Goal: Obtain resource: Download file/media

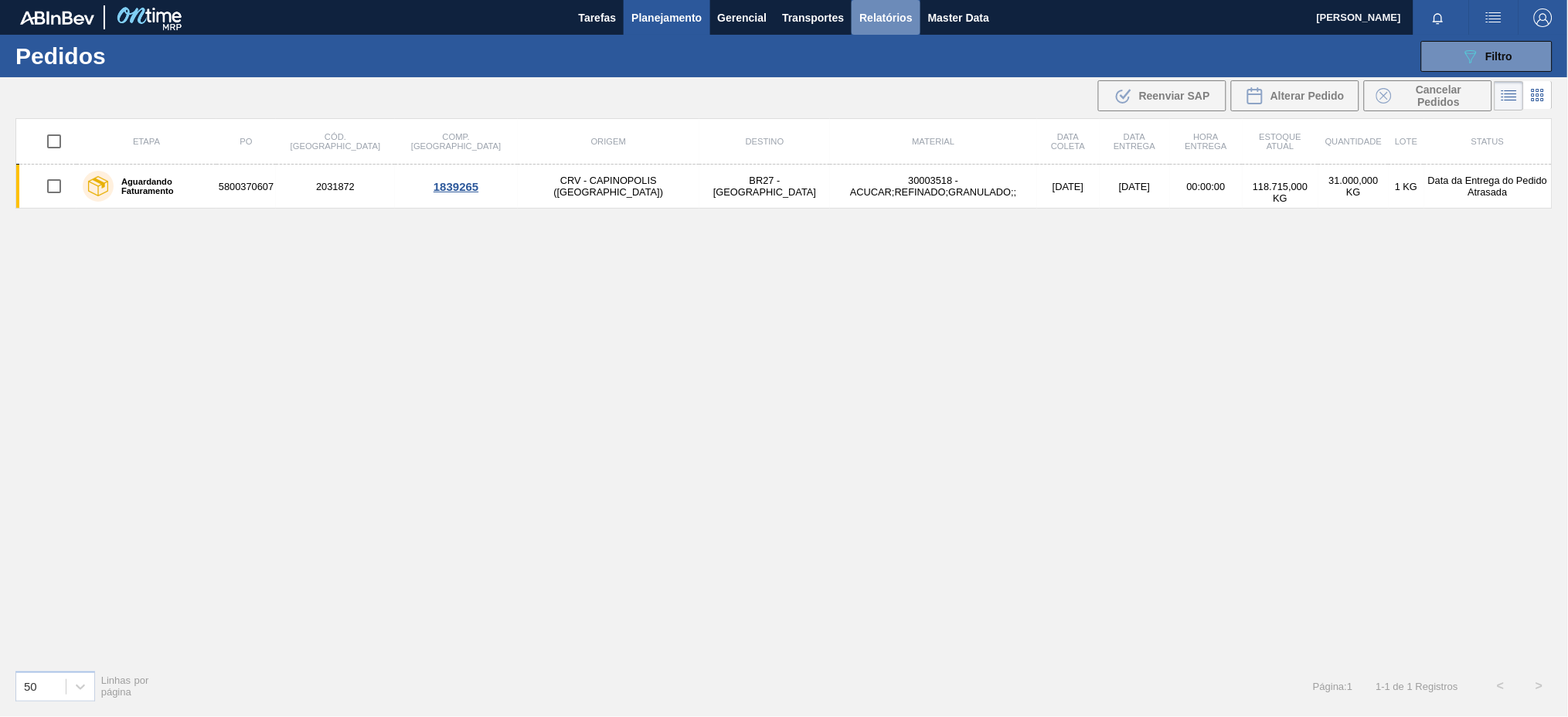
click at [879, 14] on span "Relatórios" at bounding box center [885, 18] width 53 height 19
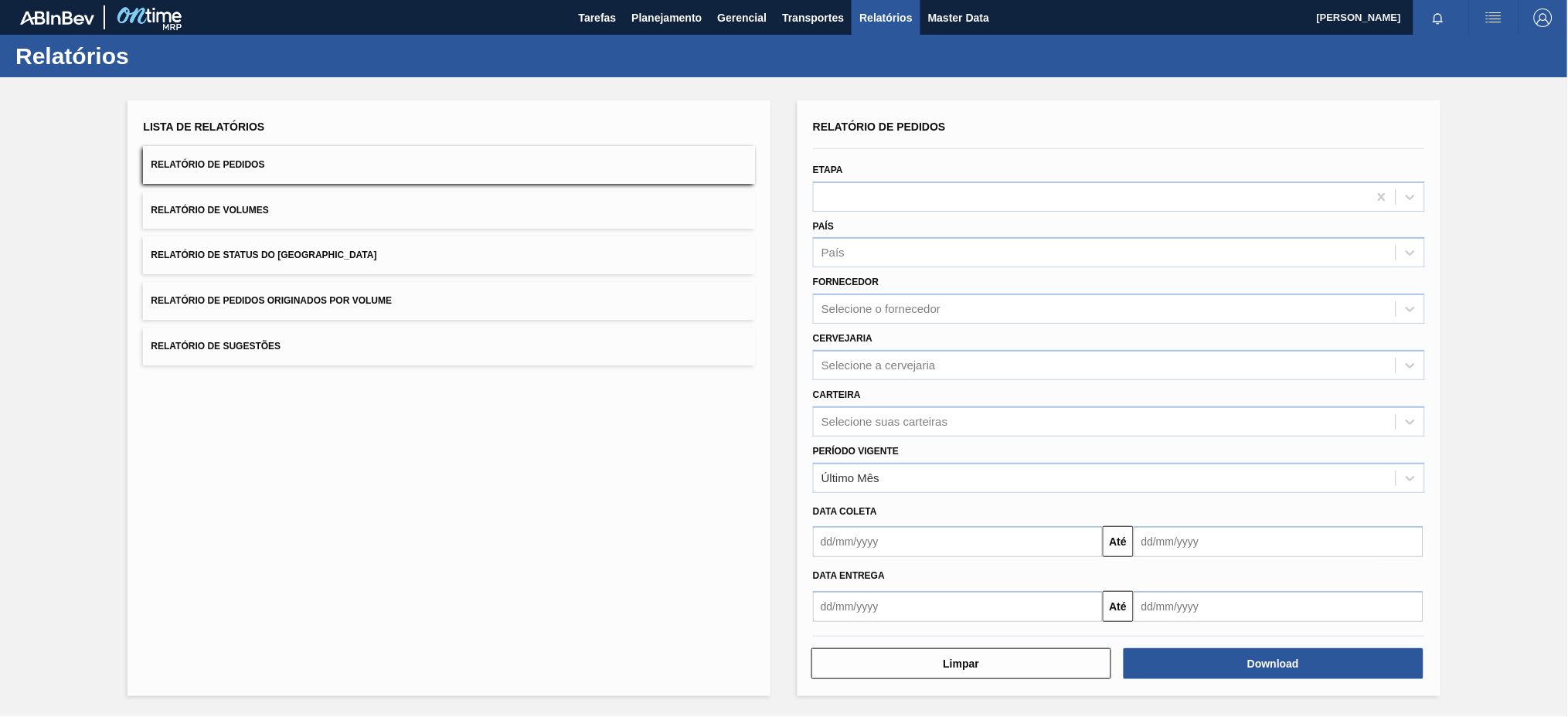
click at [563, 307] on button "Relatório de Pedidos Originados por Volume" at bounding box center [449, 301] width 612 height 38
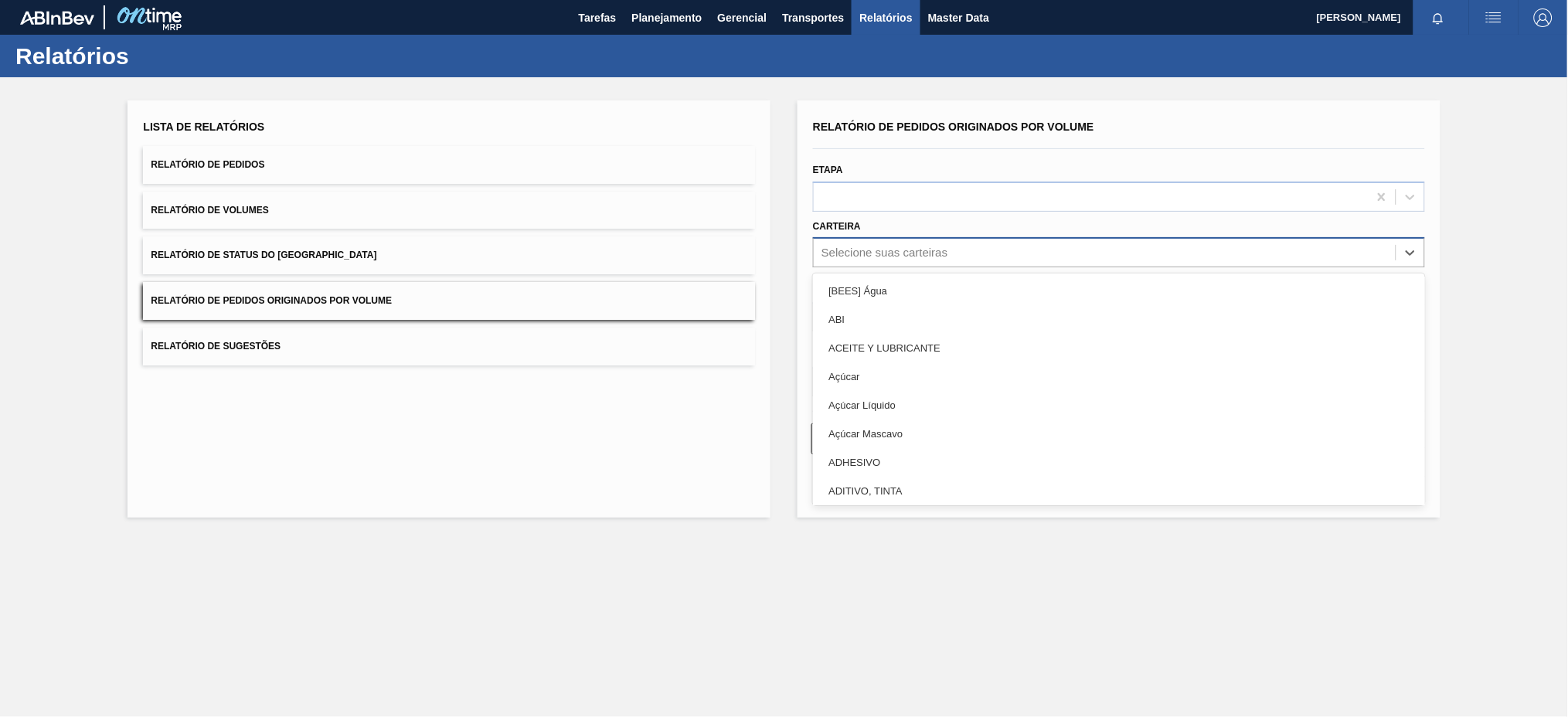
click at [923, 255] on div "Selecione suas carteiras" at bounding box center [883, 252] width 126 height 13
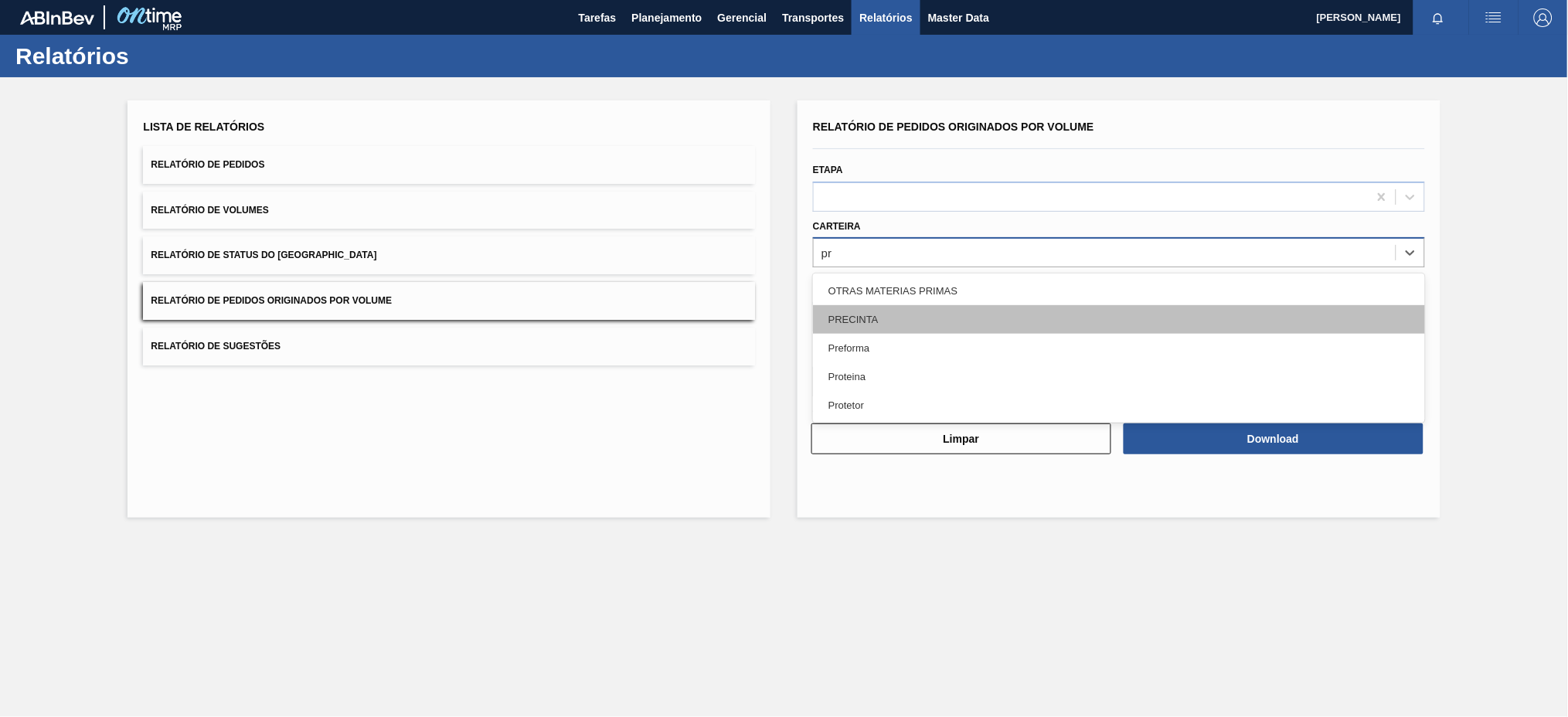
type input "p"
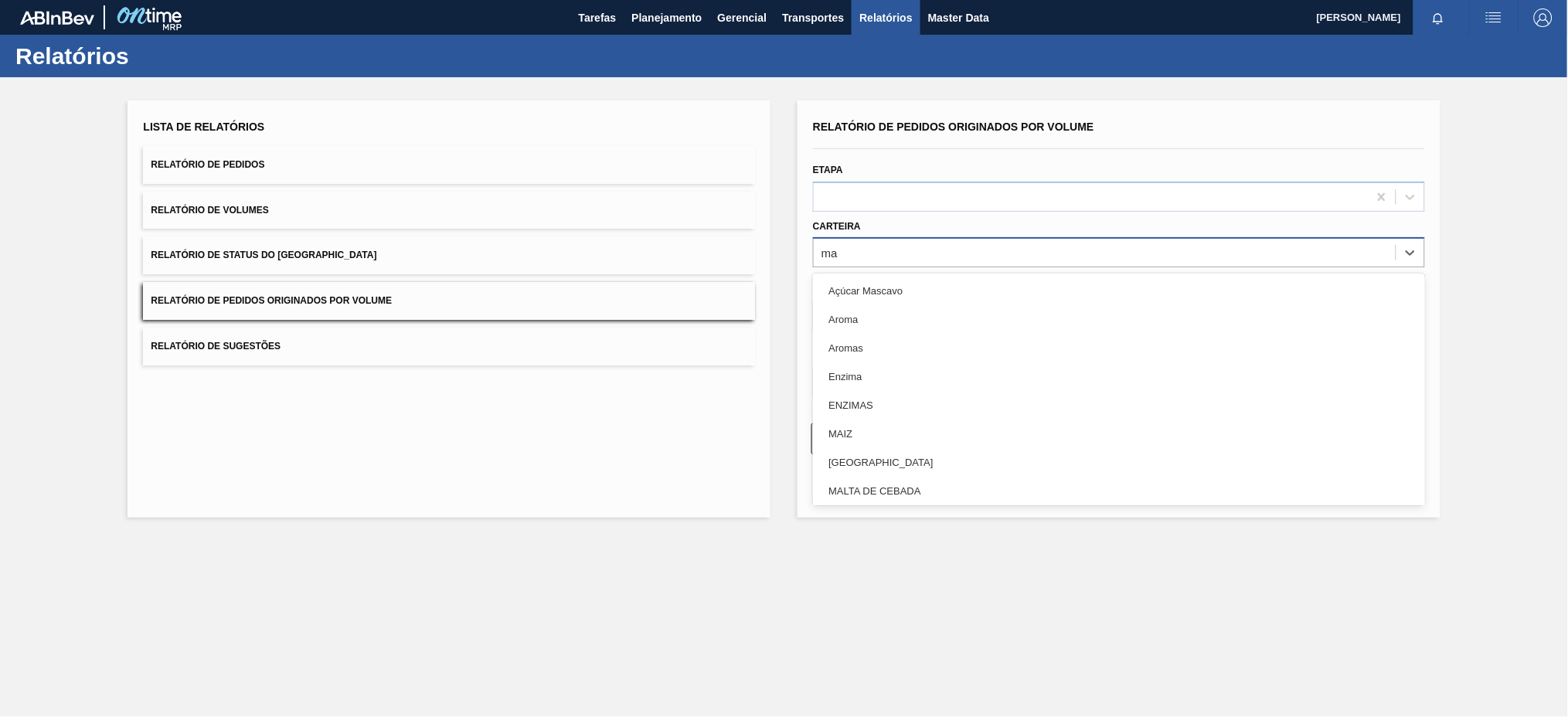
type input "mal"
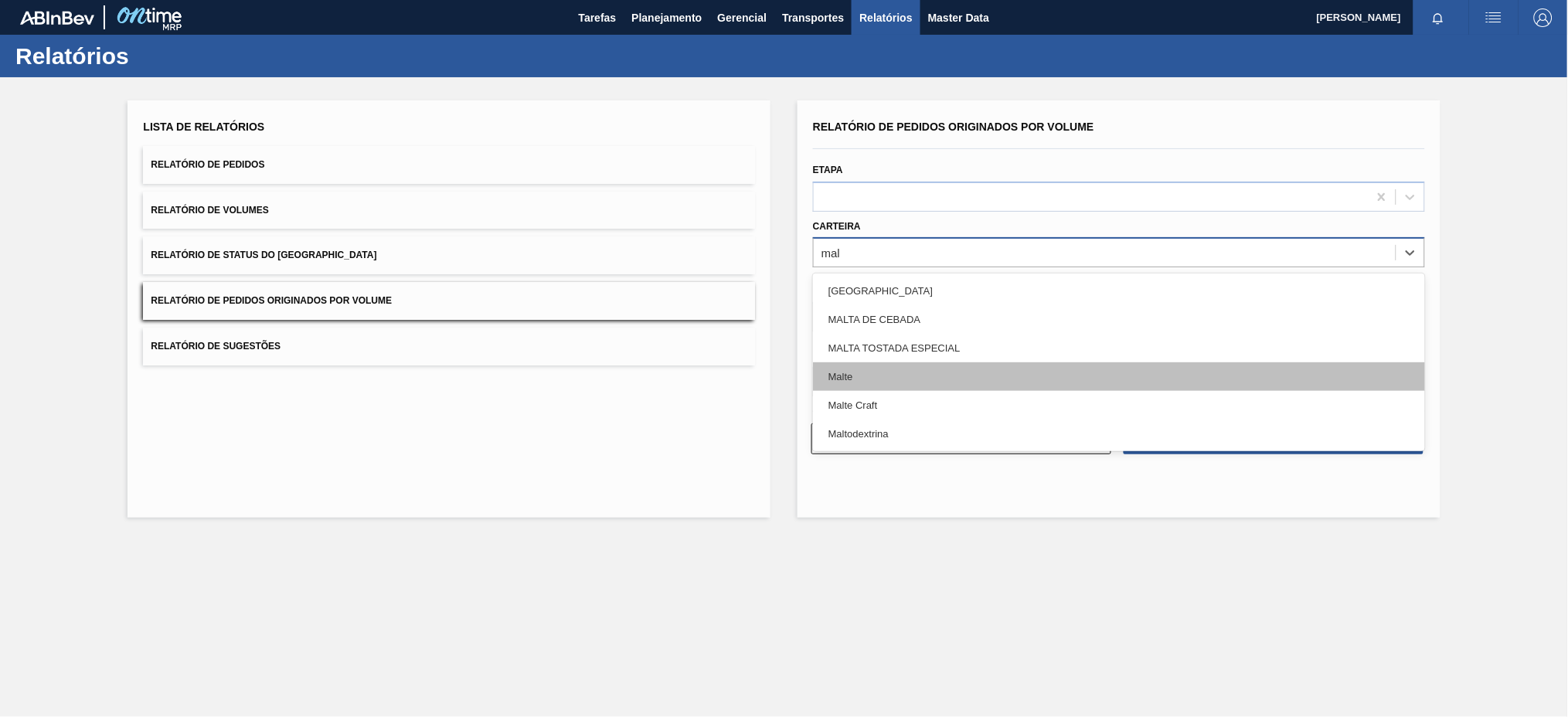
click at [895, 366] on div "Malte" at bounding box center [1119, 376] width 612 height 28
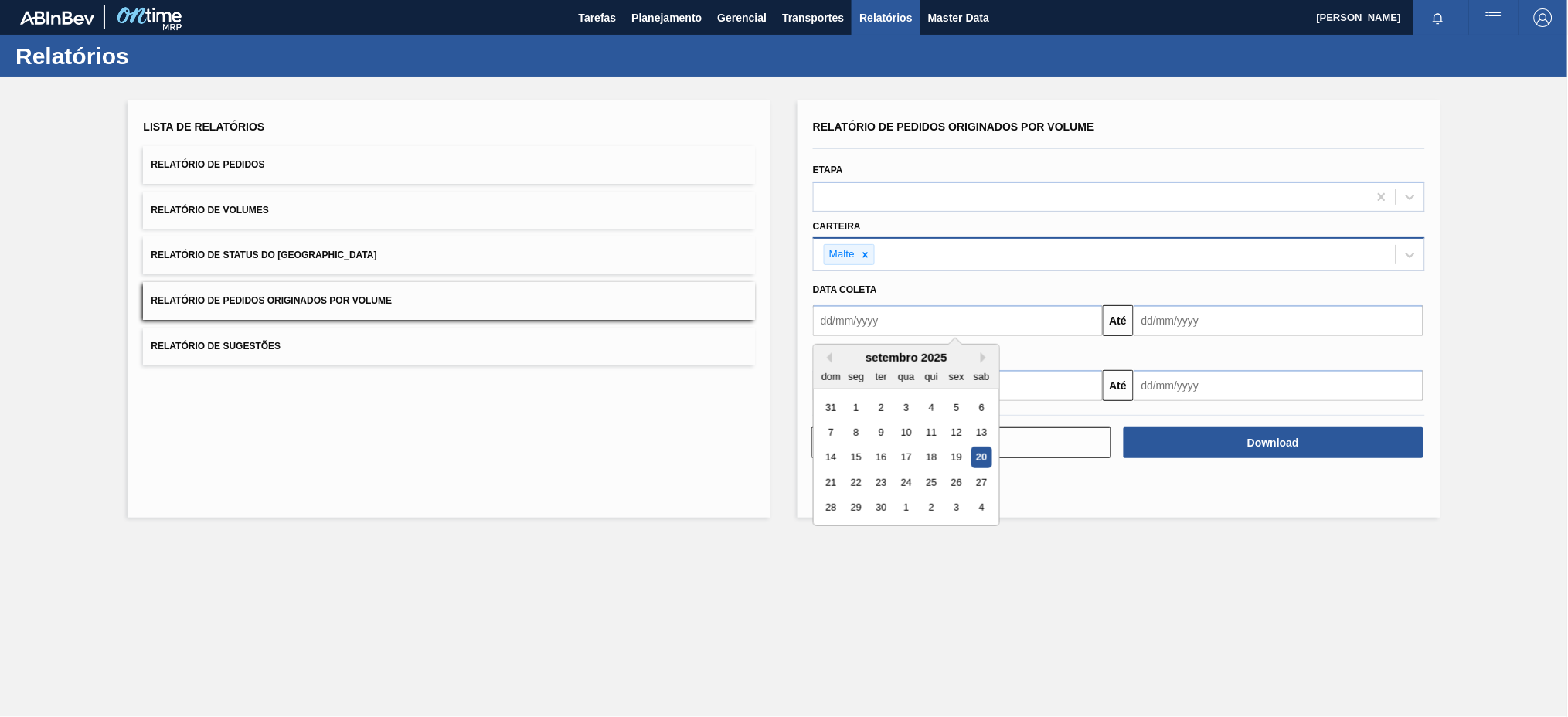
click at [871, 321] on input "text" at bounding box center [958, 321] width 290 height 31
click at [830, 357] on button "Previous Month" at bounding box center [826, 358] width 11 height 11
click at [836, 473] on div "17" at bounding box center [831, 482] width 20 height 20
type input "[DATE]"
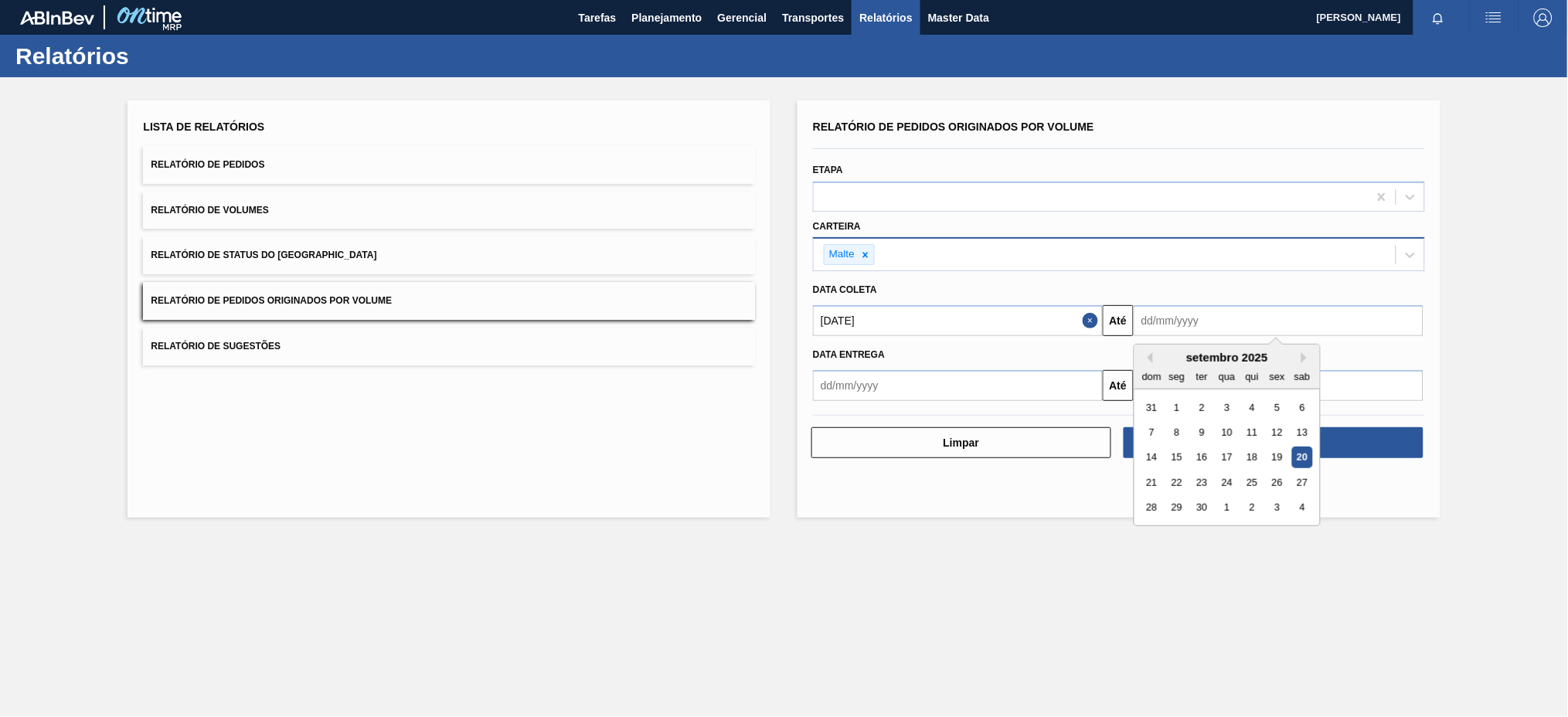
click at [1207, 324] on input "text" at bounding box center [1279, 321] width 290 height 31
click at [1307, 455] on div "20" at bounding box center [1302, 457] width 20 height 20
type input "[DATE]"
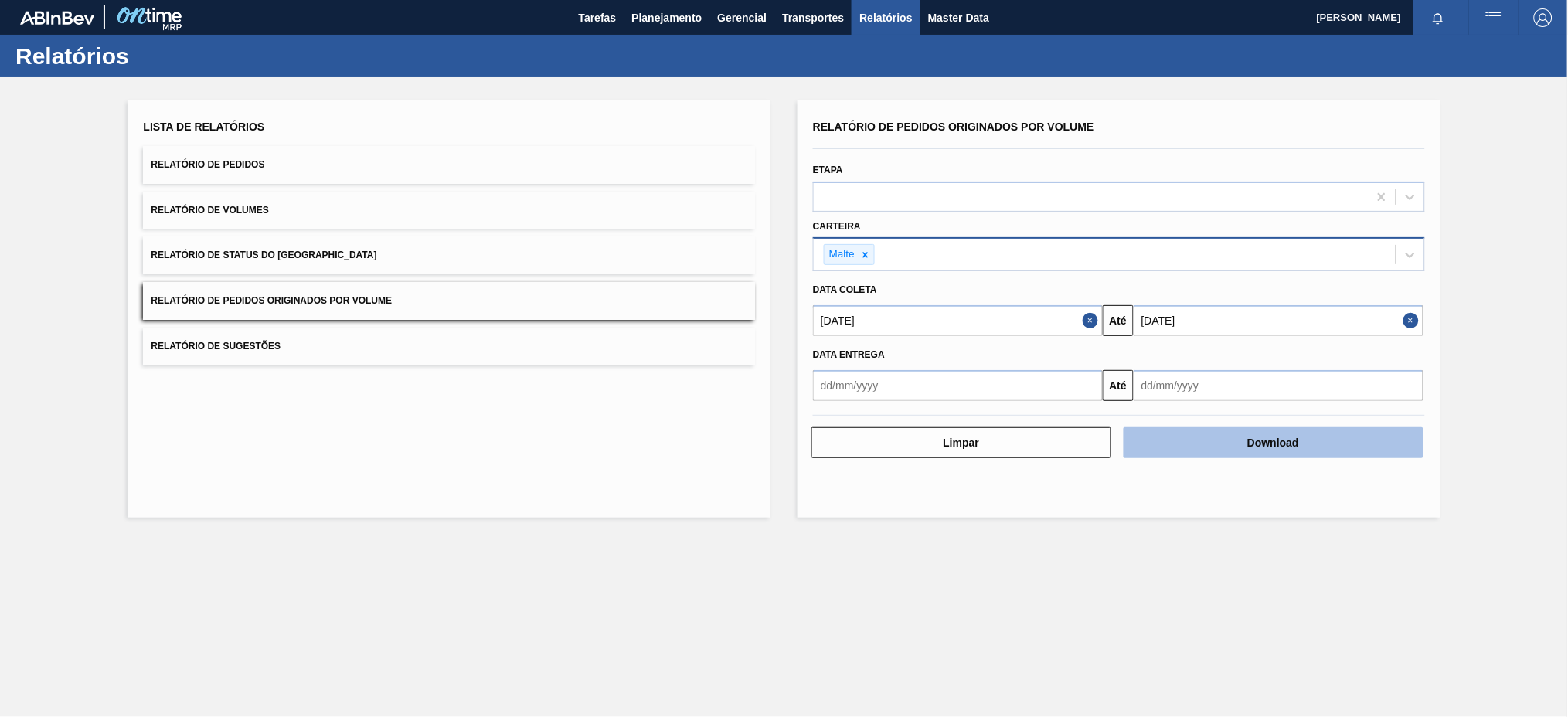
click at [1307, 455] on button "Download" at bounding box center [1274, 443] width 300 height 31
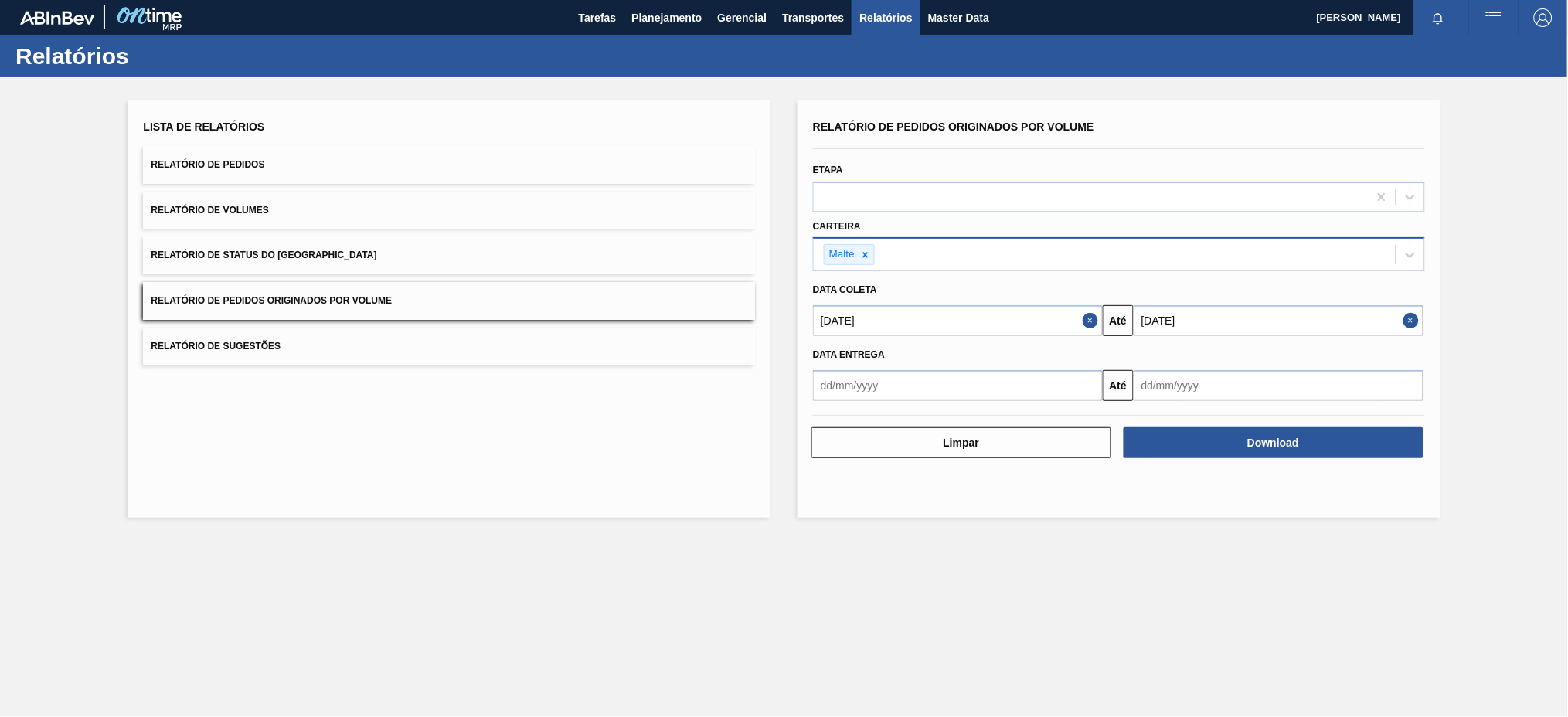
click at [482, 159] on button "Relatório de Pedidos" at bounding box center [449, 165] width 612 height 38
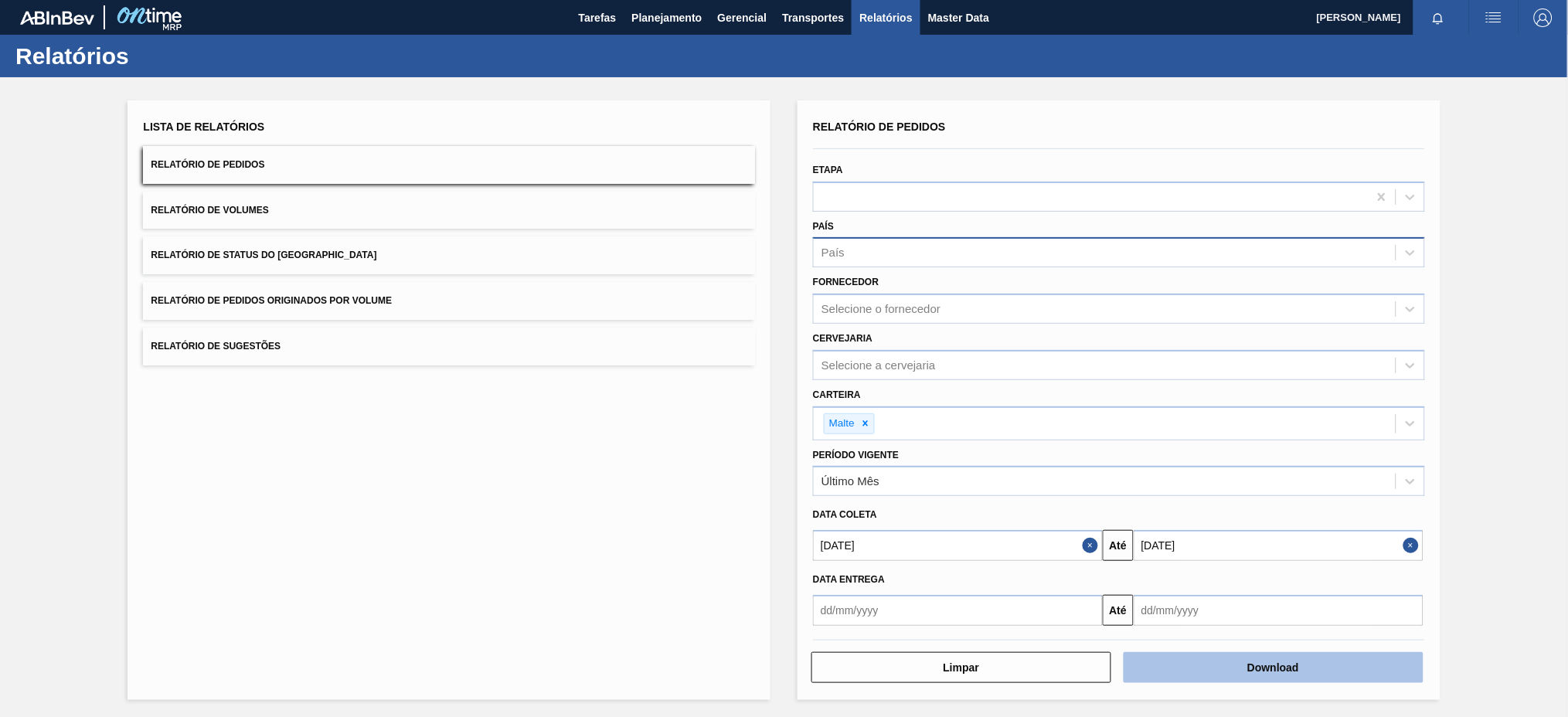
click at [1268, 664] on button "Download" at bounding box center [1274, 668] width 300 height 31
